Goal: Information Seeking & Learning: Learn about a topic

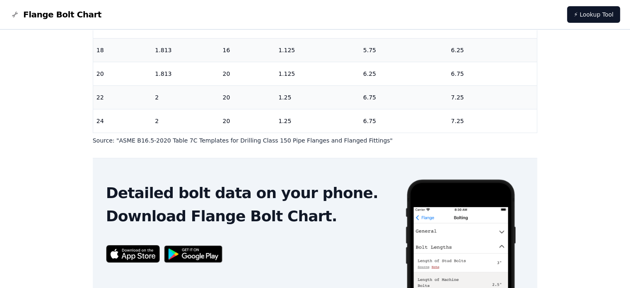
scroll to position [249, 0]
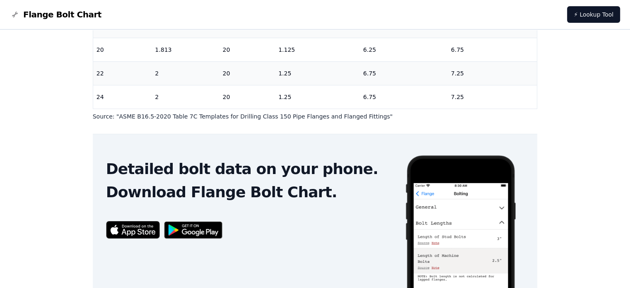
click at [289, 119] on p "Source: " ASME B16.5-2020 Table 7C Templates for Drilling Class 150 Pipe Flange…" at bounding box center [315, 116] width 445 height 8
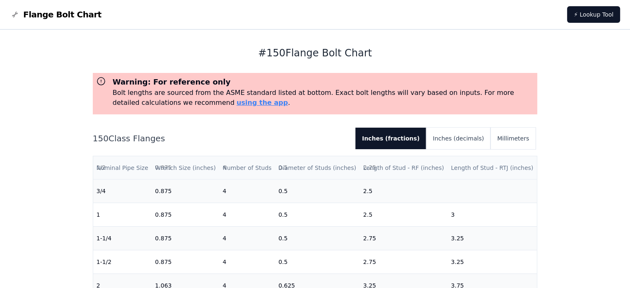
scroll to position [0, 0]
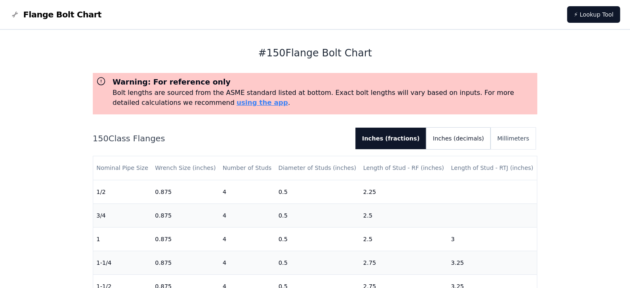
click at [448, 137] on button "Inches (decimals)" at bounding box center [458, 139] width 64 height 22
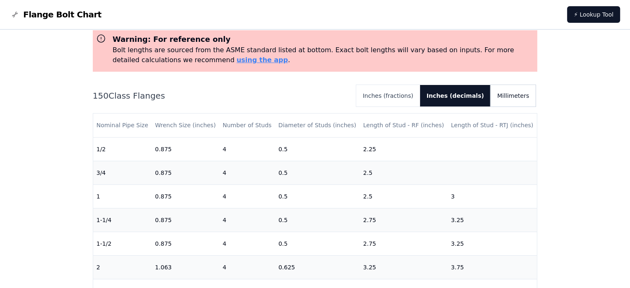
scroll to position [41, 0]
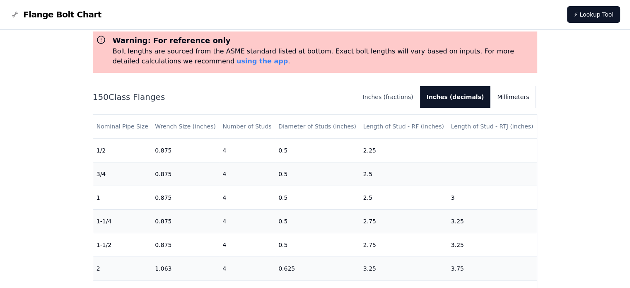
click at [506, 99] on button "Millimeters" at bounding box center [513, 97] width 45 height 22
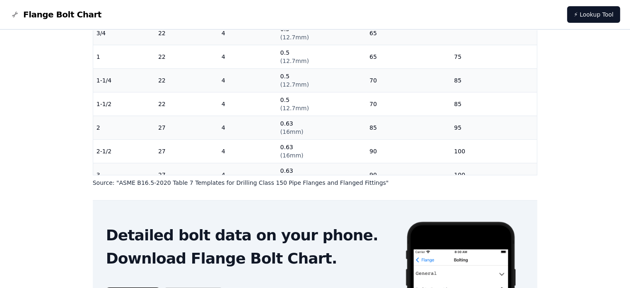
scroll to position [0, 0]
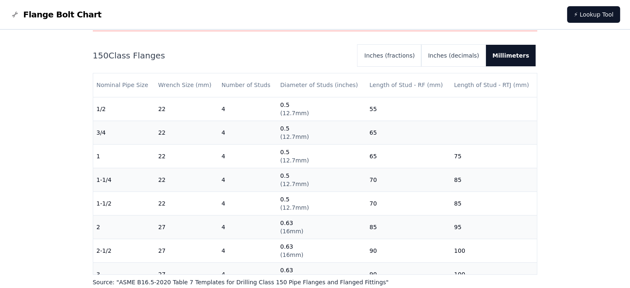
click at [596, 153] on div "# 150 Flange Bolt Chart Warning: For reference only Bolt lengths are sourced fr…" at bounding box center [315, 218] width 630 height 542
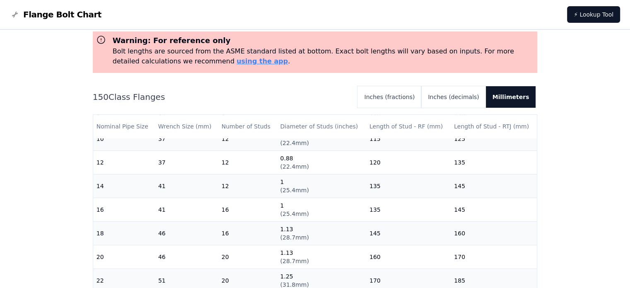
scroll to position [35, 0]
